Goal: Transaction & Acquisition: Purchase product/service

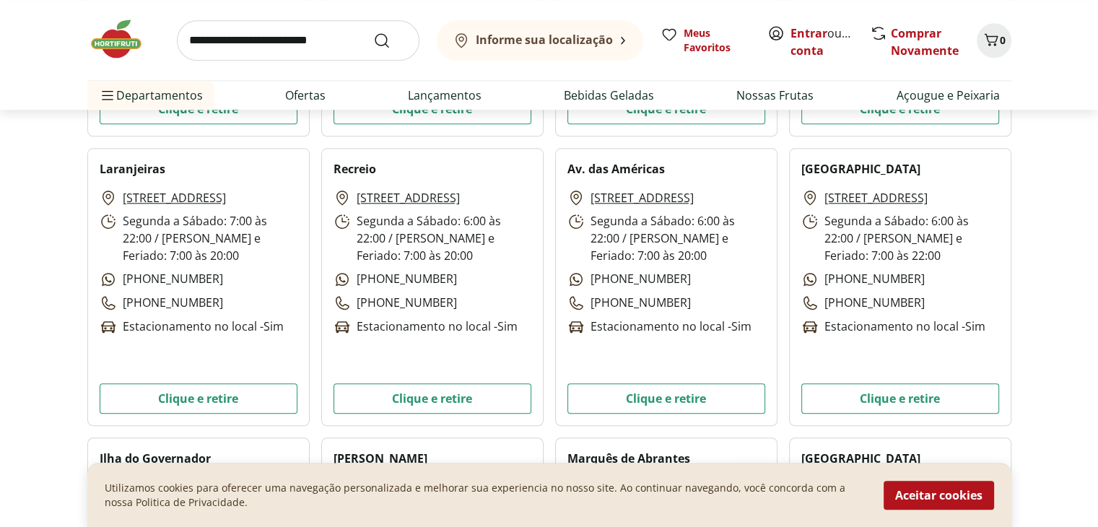
scroll to position [1517, 0]
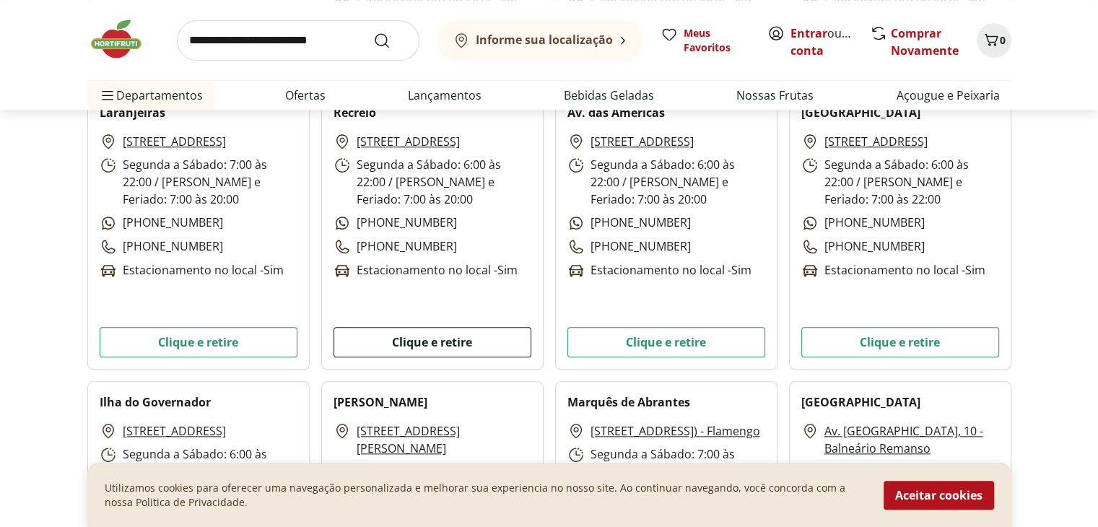
click at [465, 347] on button "Clique e retire" at bounding box center [433, 342] width 198 height 30
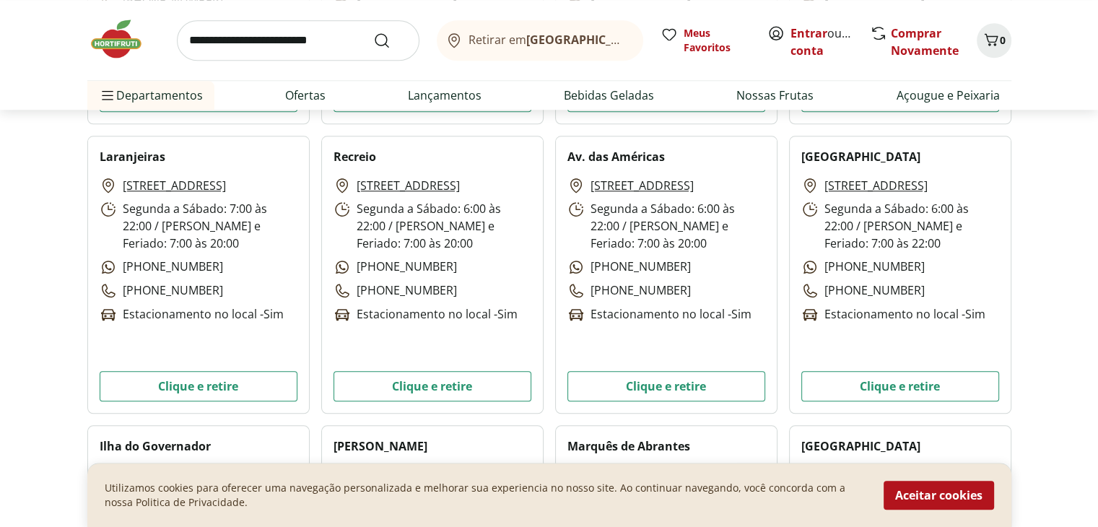
scroll to position [1444, 0]
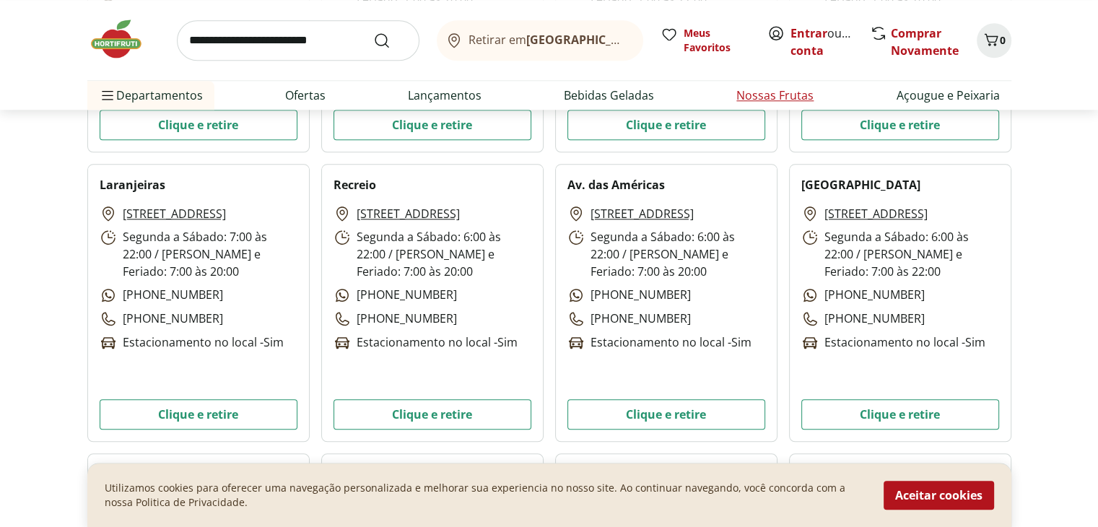
click at [745, 94] on link "Nossas Frutas" at bounding box center [775, 95] width 77 height 17
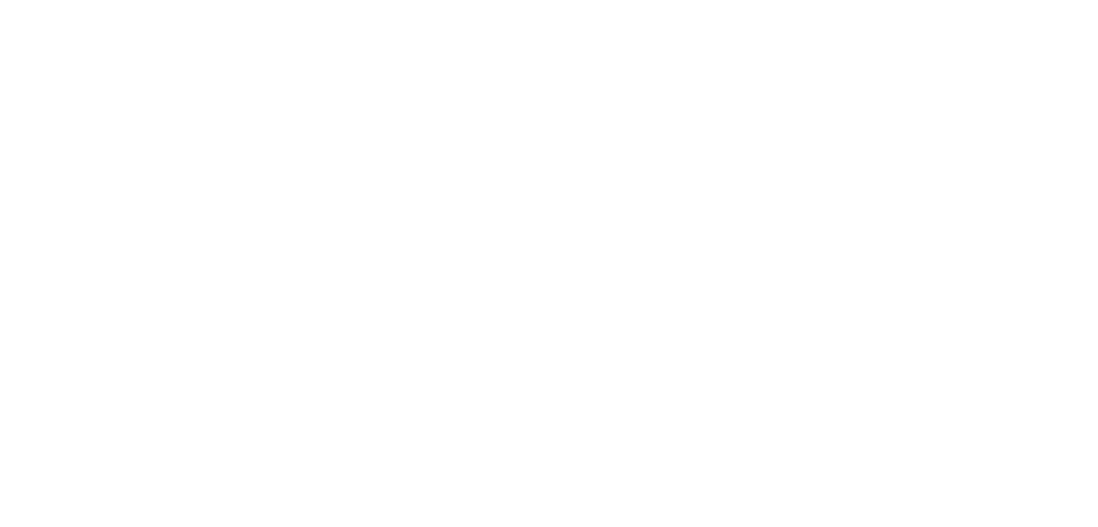
select select "**********"
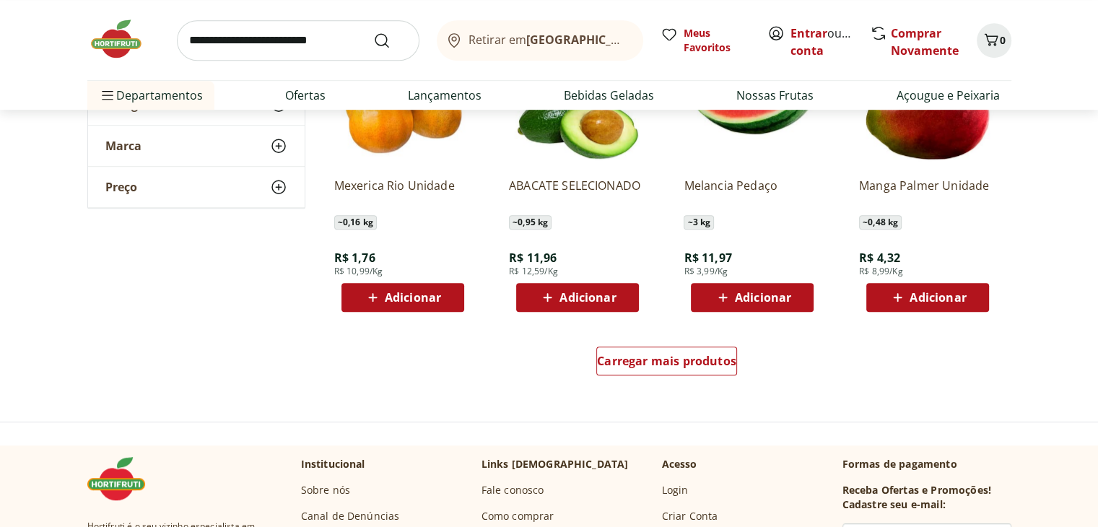
scroll to position [939, 0]
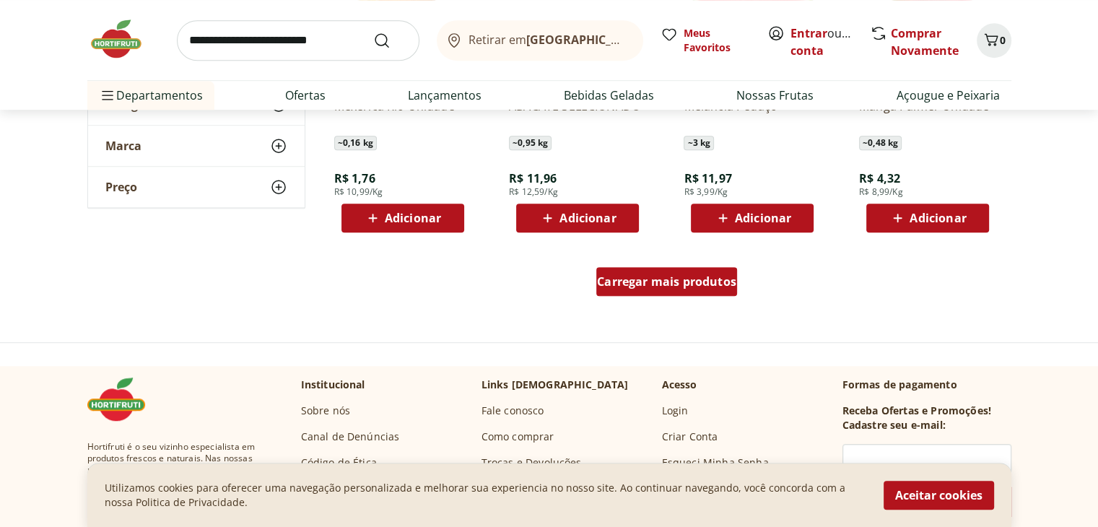
click at [608, 282] on span "Carregar mais produtos" at bounding box center [666, 282] width 139 height 12
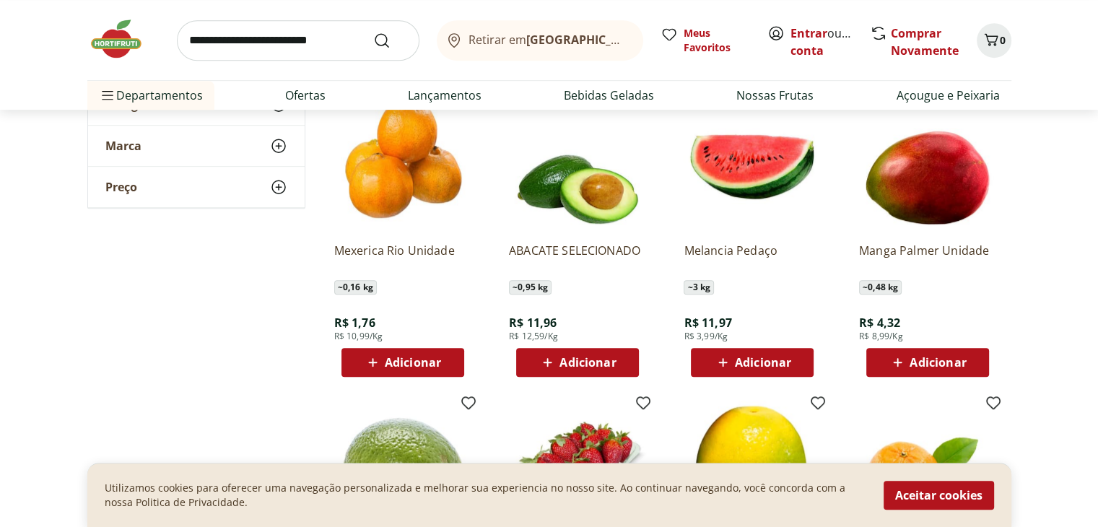
scroll to position [361, 0]
